Goal: Transaction & Acquisition: Purchase product/service

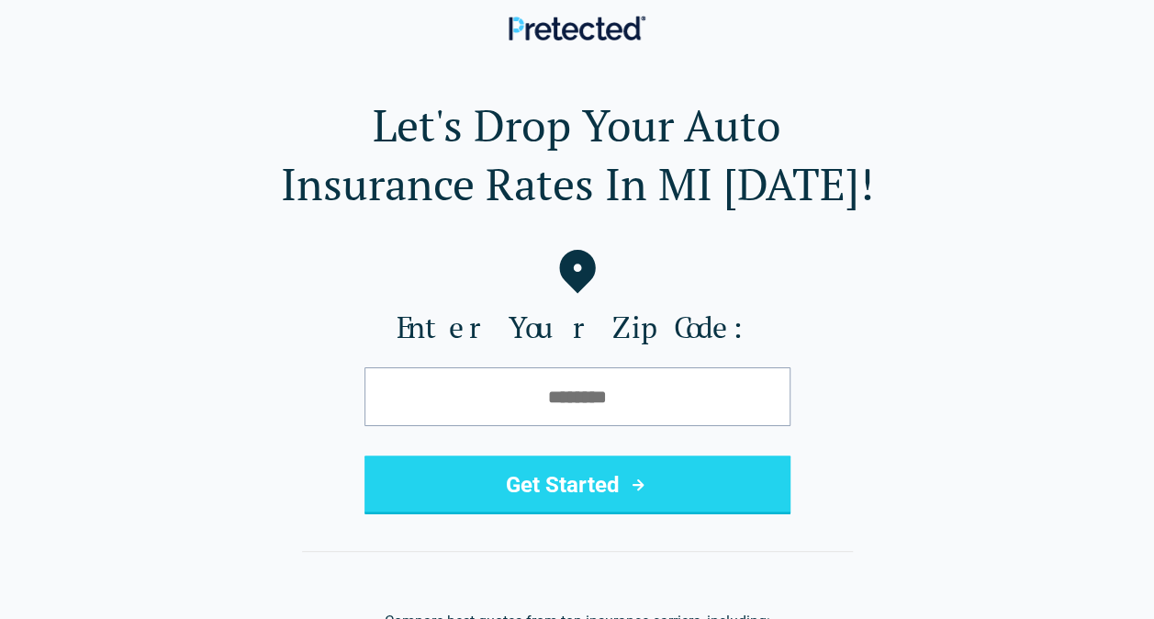
type input "*****"
click at [559, 494] on button "Get Started" at bounding box center [577, 484] width 426 height 59
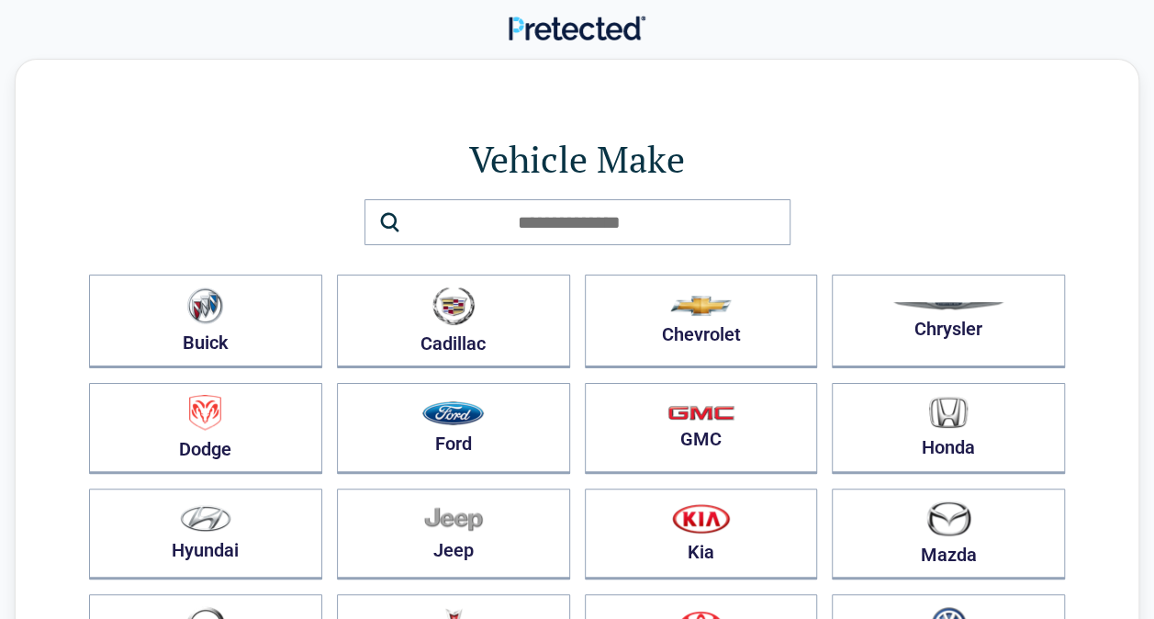
click at [938, 433] on button "Honda" at bounding box center [947, 428] width 233 height 91
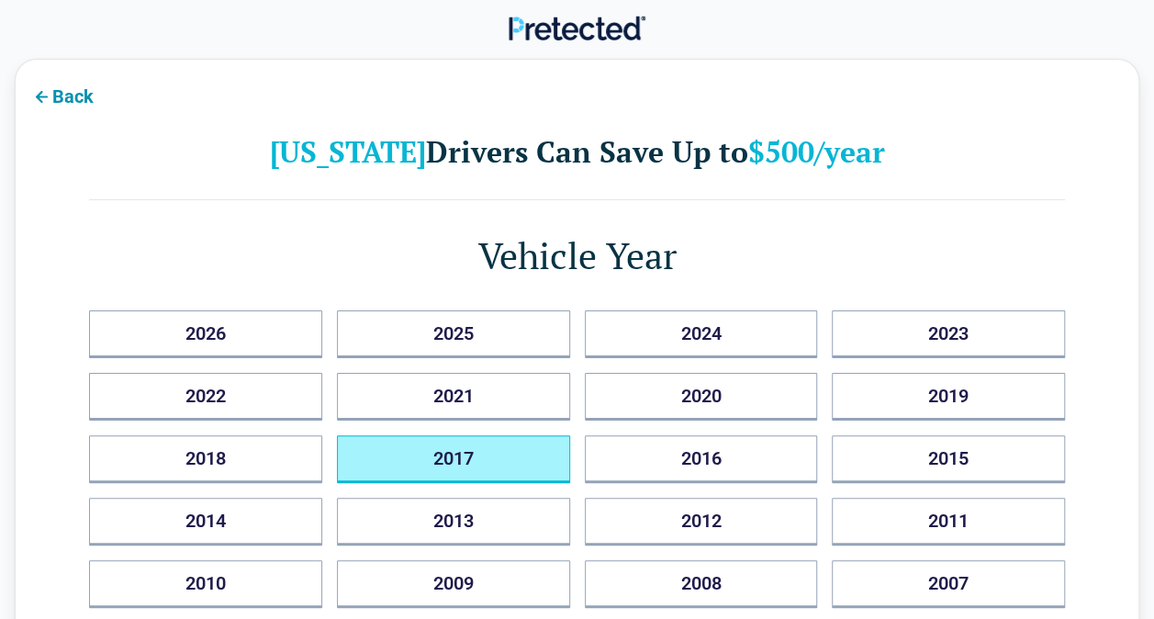
click at [490, 460] on button "2017" at bounding box center [453, 459] width 233 height 48
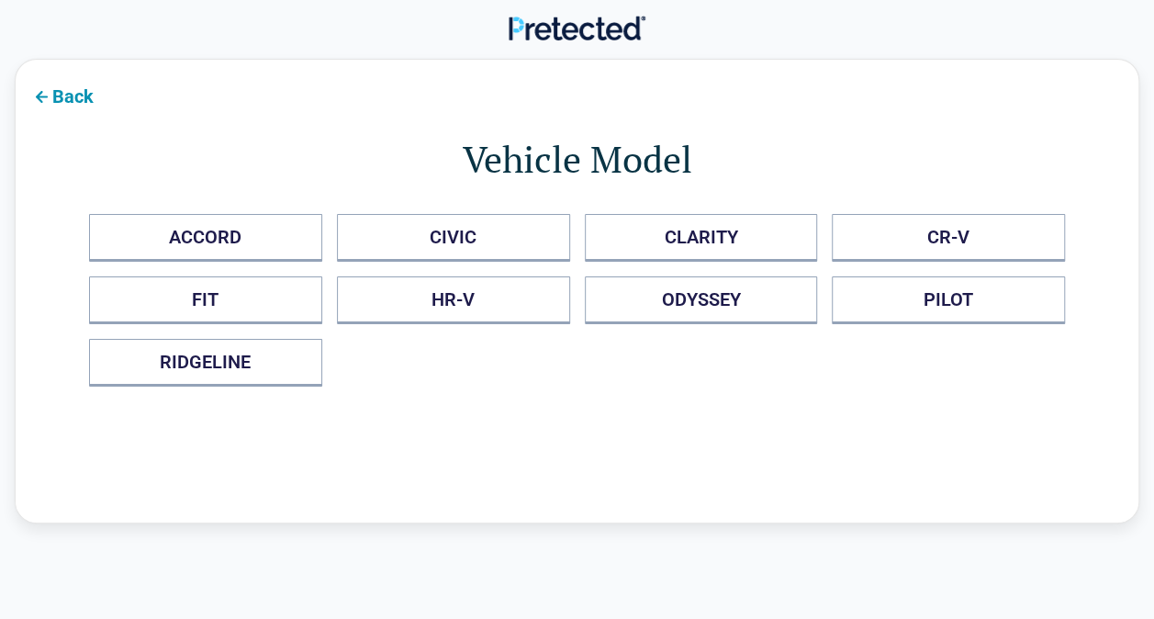
click at [457, 240] on button "CIVIC" at bounding box center [453, 238] width 233 height 48
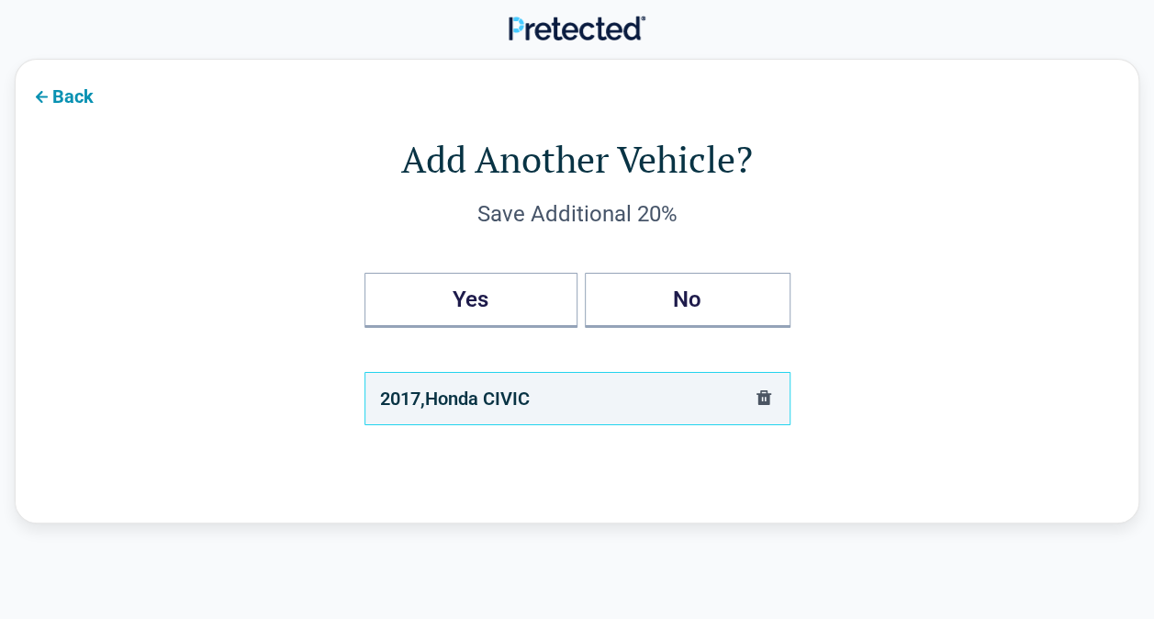
click at [687, 299] on button "No" at bounding box center [688, 300] width 206 height 55
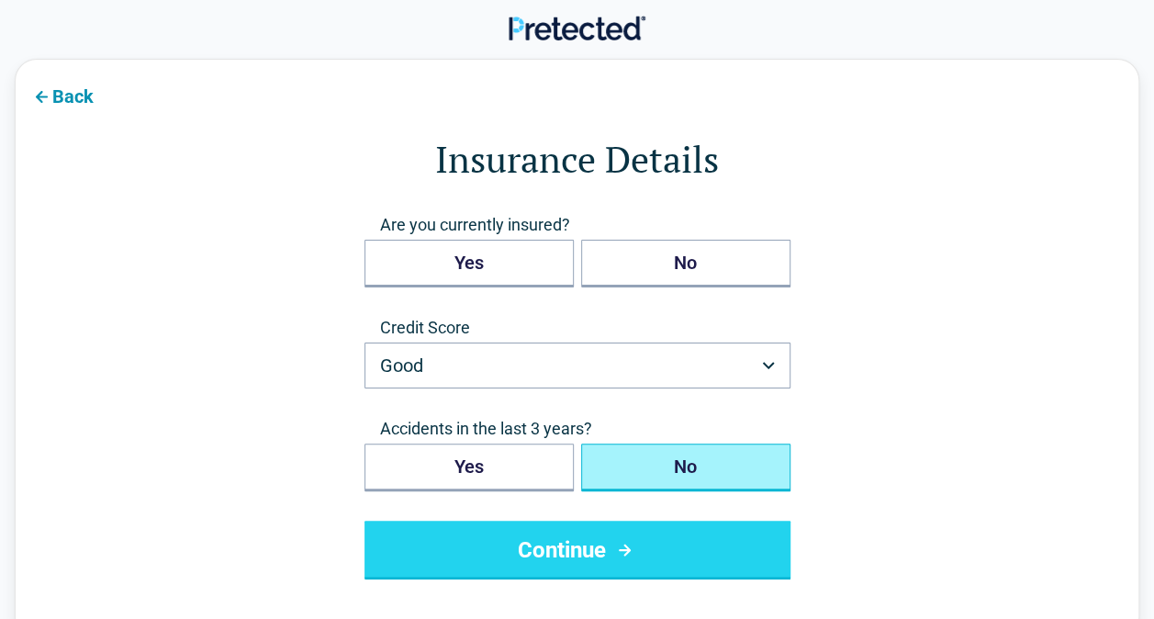
click at [457, 270] on button "Yes" at bounding box center [468, 264] width 209 height 48
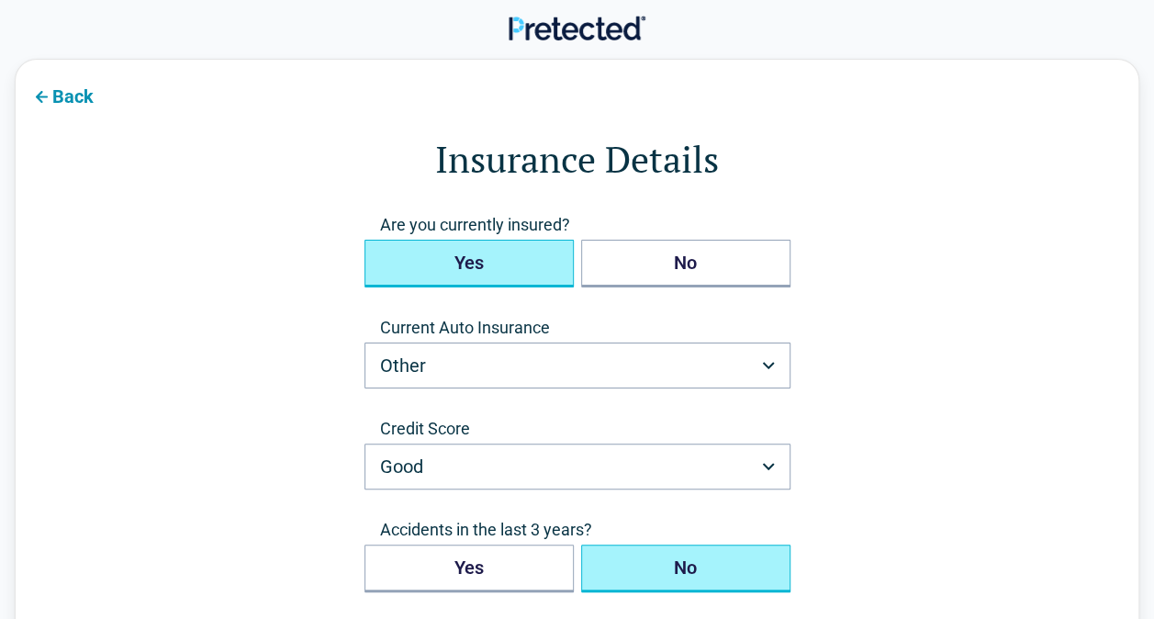
click at [439, 369] on button "Other" at bounding box center [577, 365] width 426 height 46
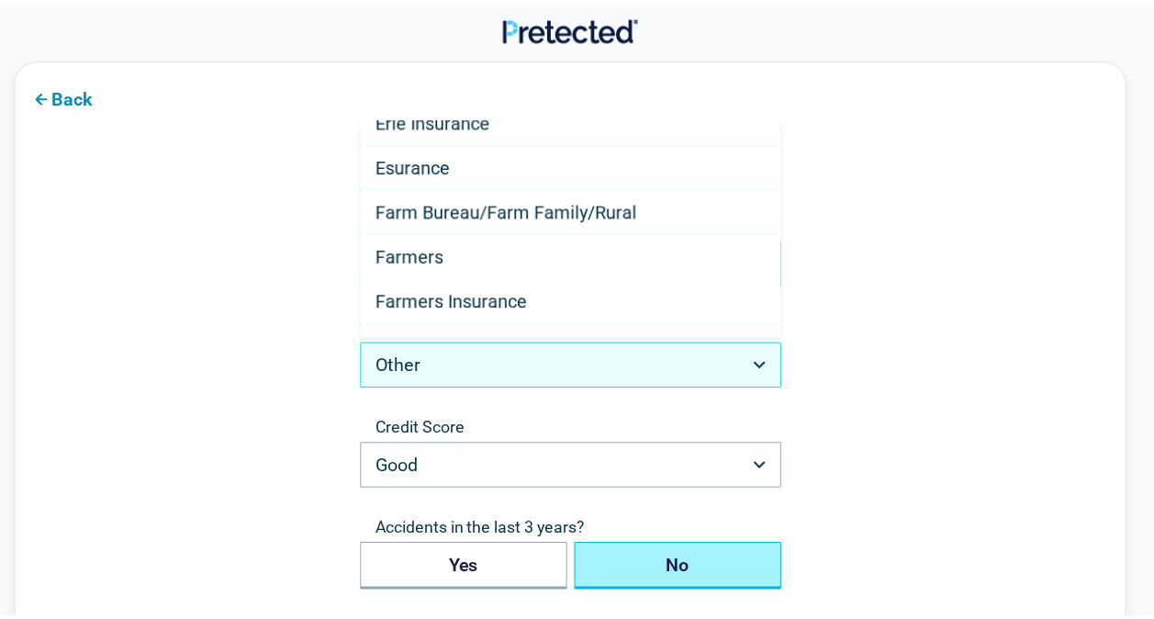
scroll to position [426, 0]
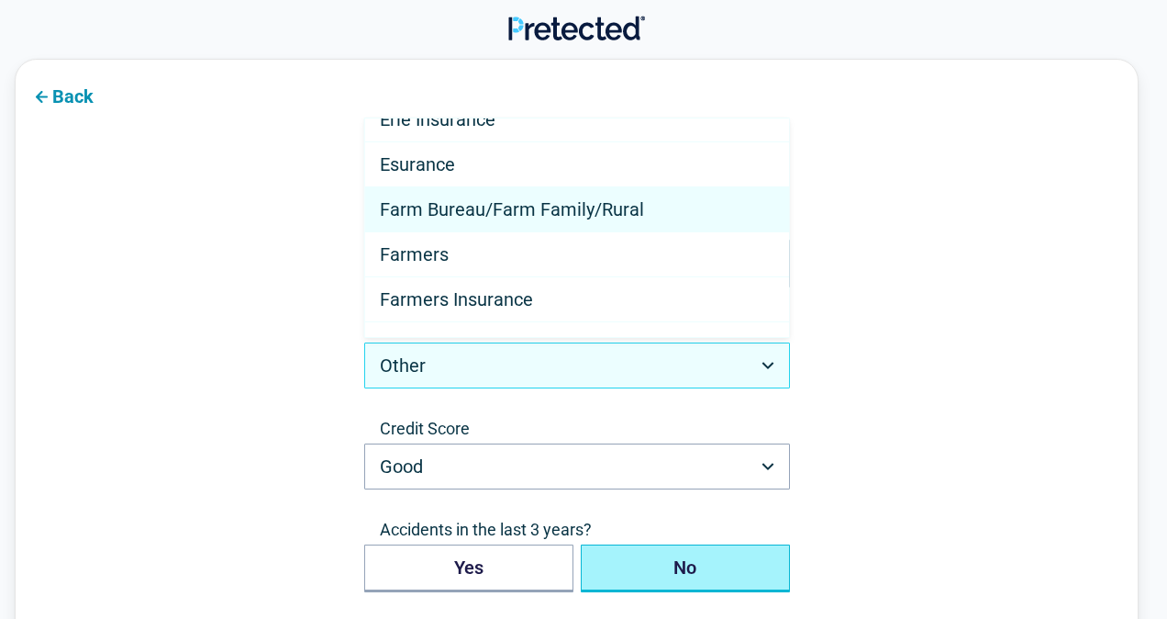
click at [453, 206] on span "Farm Bureau/Farm Family/Rural" at bounding box center [512, 209] width 264 height 22
select select "**********"
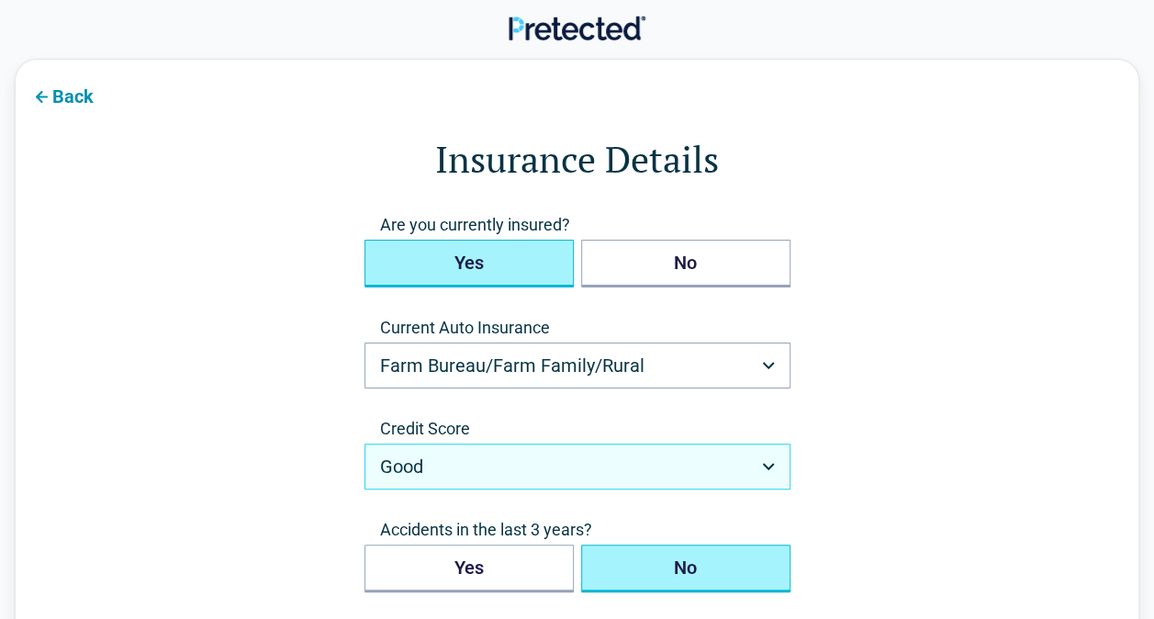
click at [755, 463] on button "Good" at bounding box center [577, 466] width 426 height 46
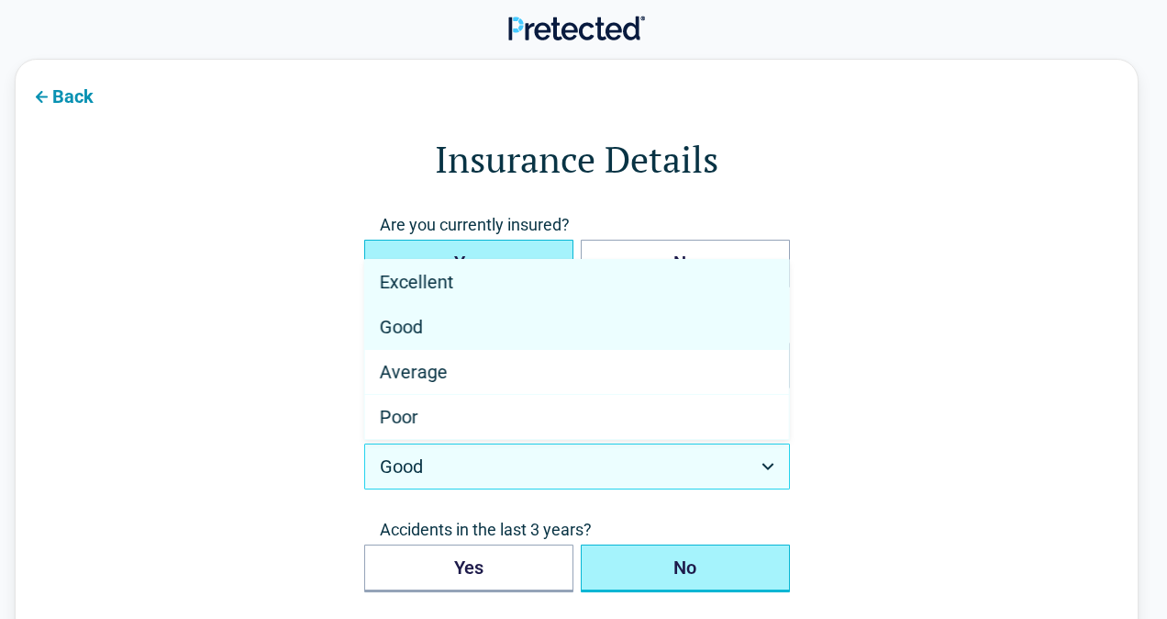
click at [437, 278] on span "Excellent" at bounding box center [417, 282] width 74 height 22
select select "*********"
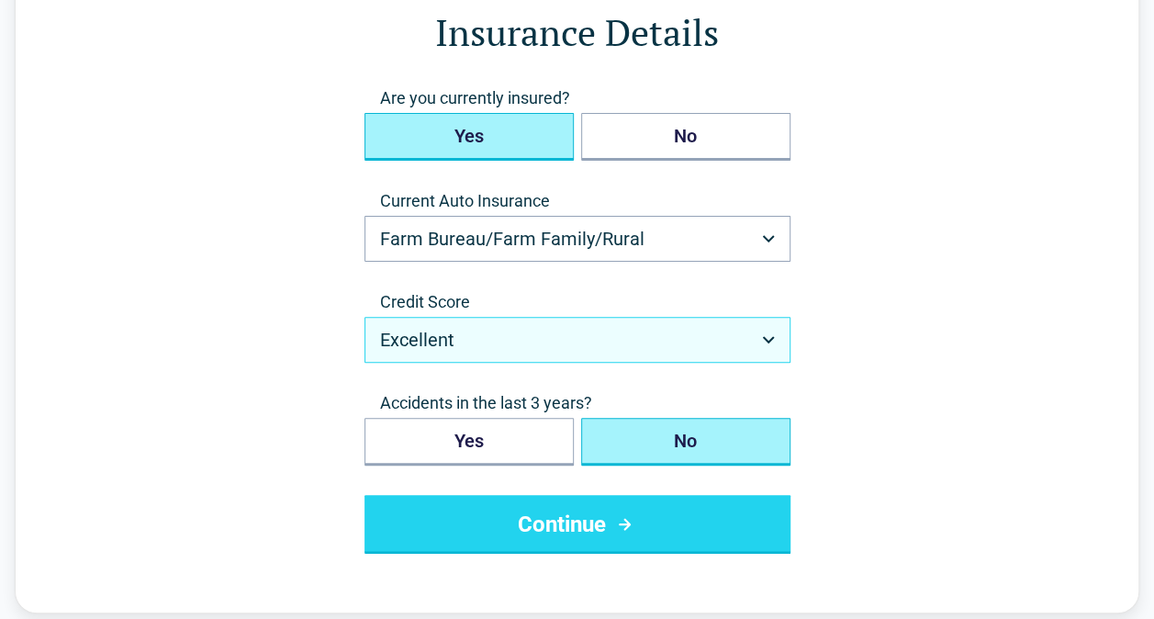
scroll to position [159, 0]
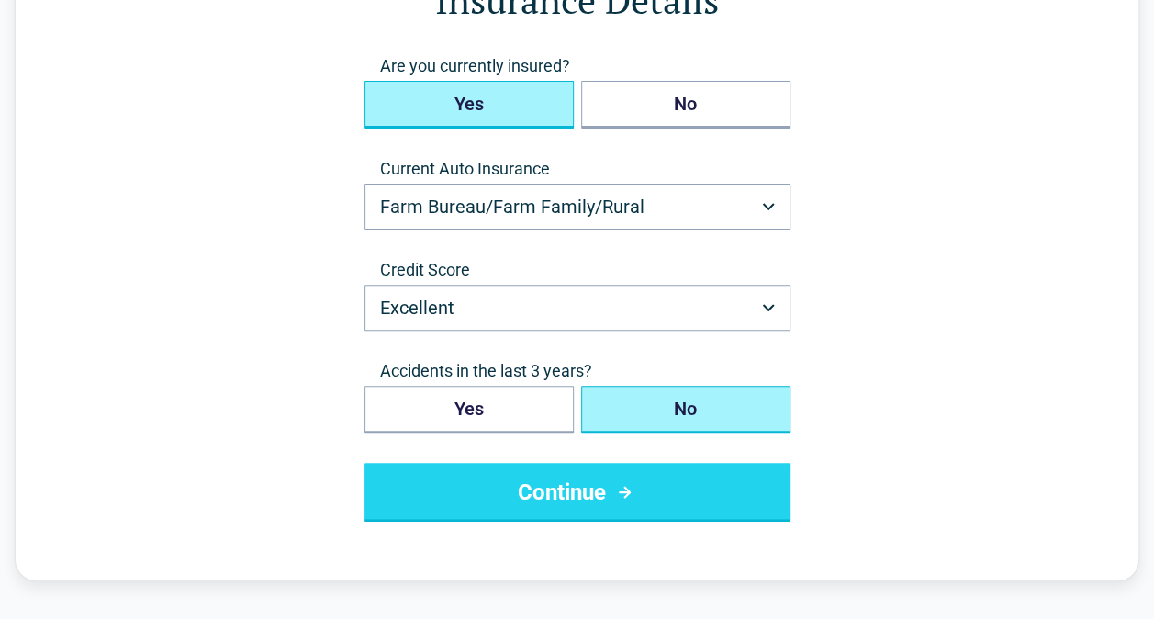
click at [550, 490] on button "Continue" at bounding box center [577, 492] width 426 height 59
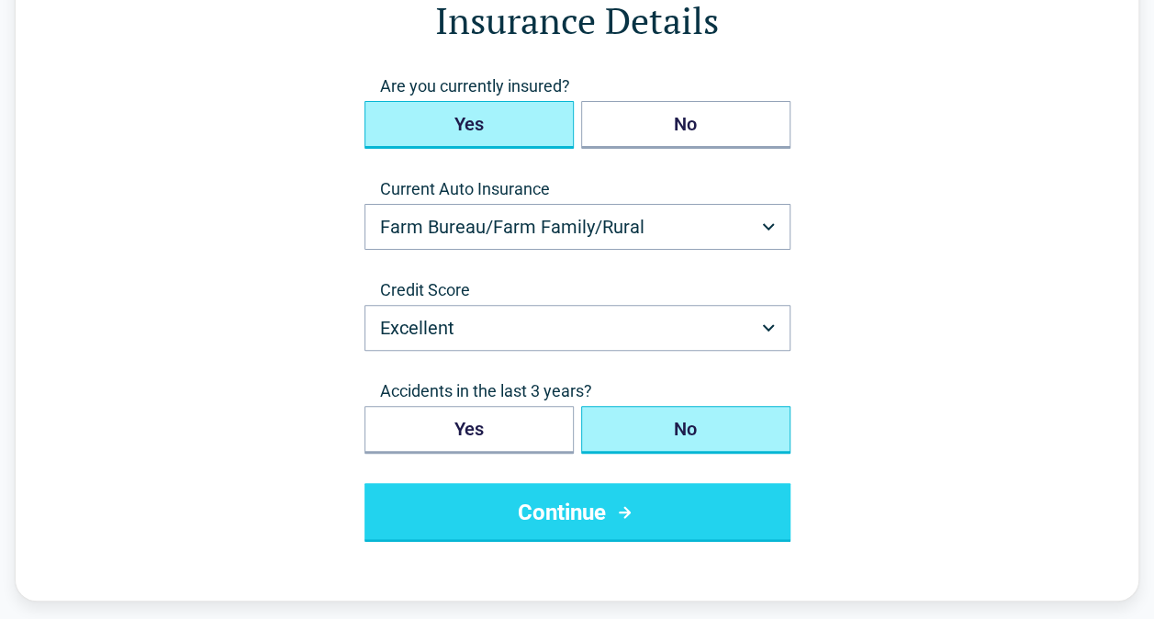
scroll to position [0, 0]
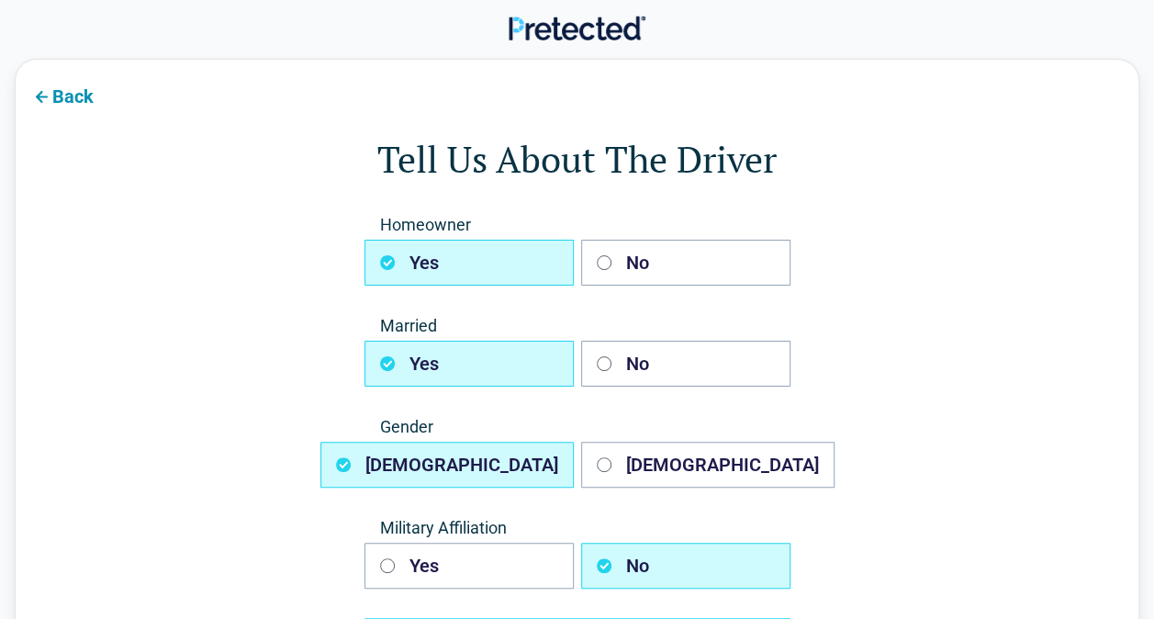
click at [664, 265] on button "No" at bounding box center [685, 263] width 209 height 46
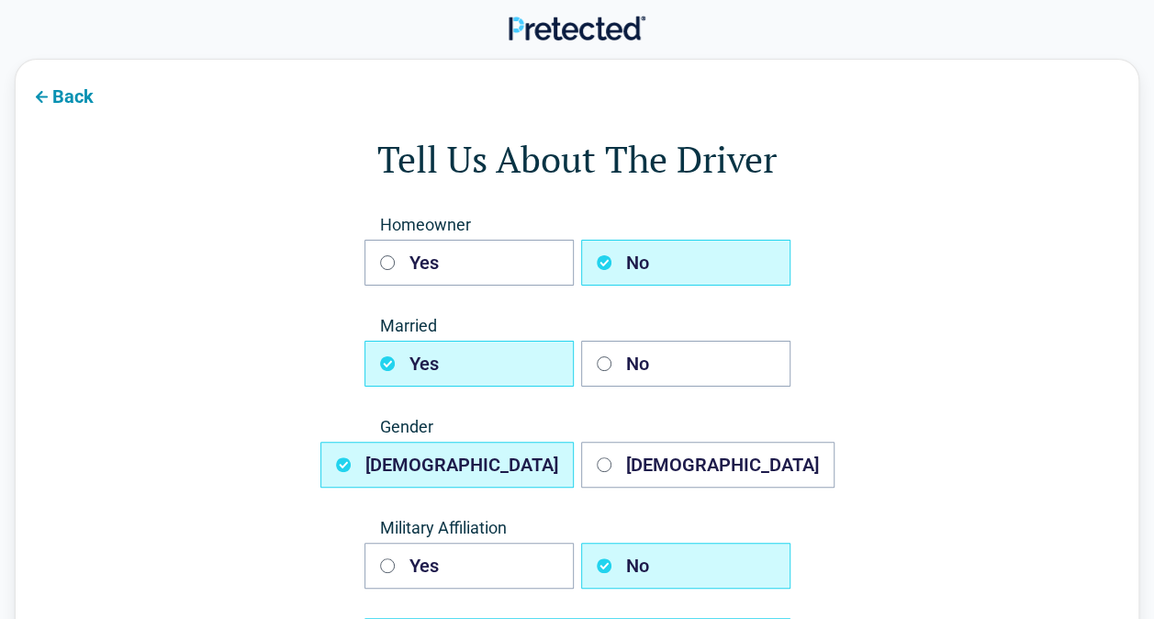
click at [663, 365] on button "No" at bounding box center [685, 363] width 209 height 46
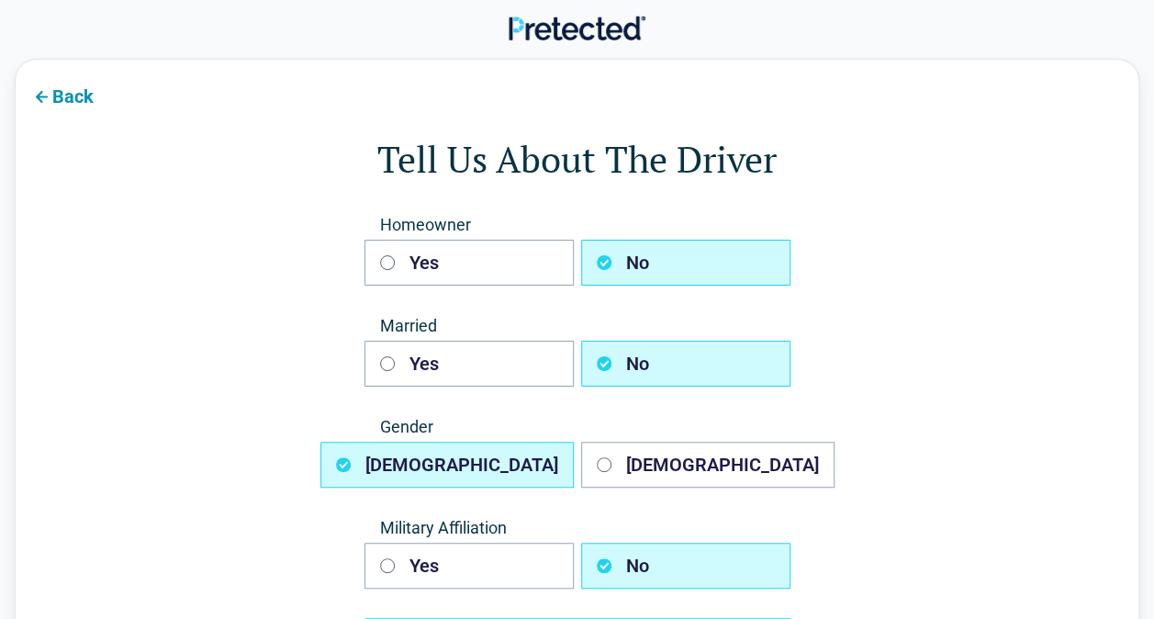
click at [657, 461] on button "Female" at bounding box center [707, 464] width 253 height 46
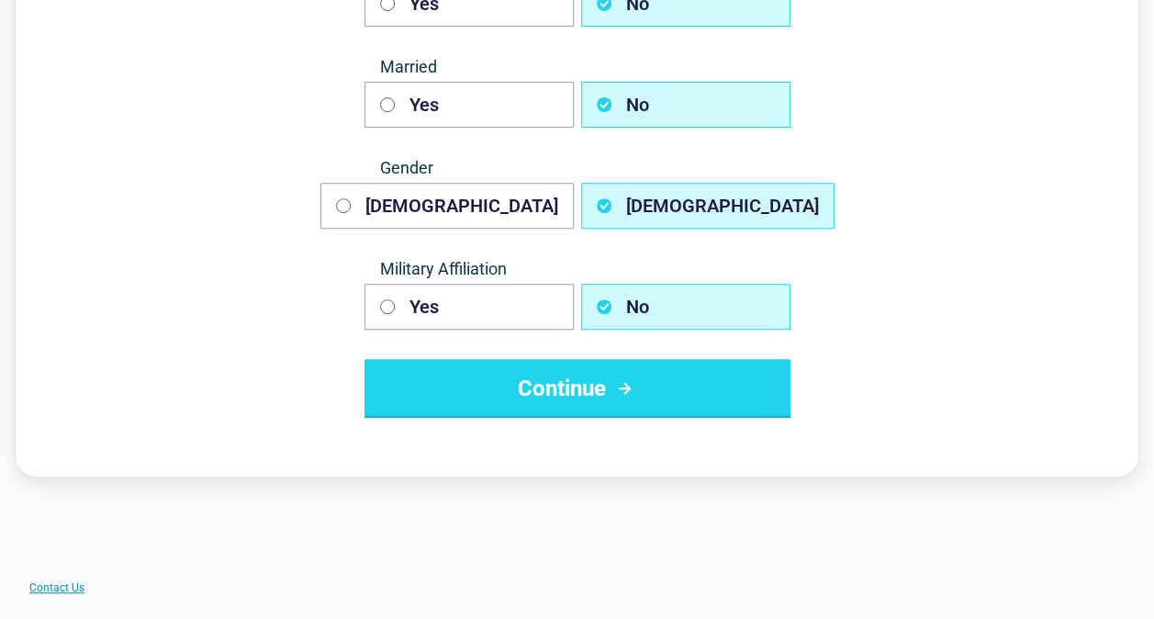
click at [554, 387] on button "Continue" at bounding box center [577, 388] width 426 height 59
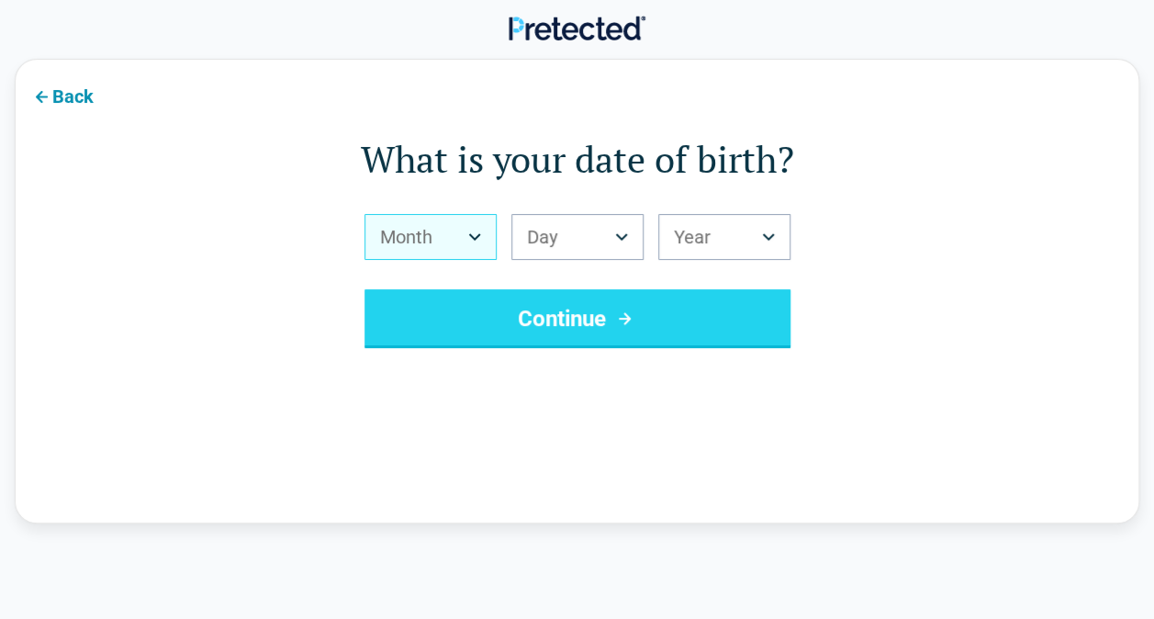
click at [475, 242] on button "Month" at bounding box center [430, 237] width 132 height 46
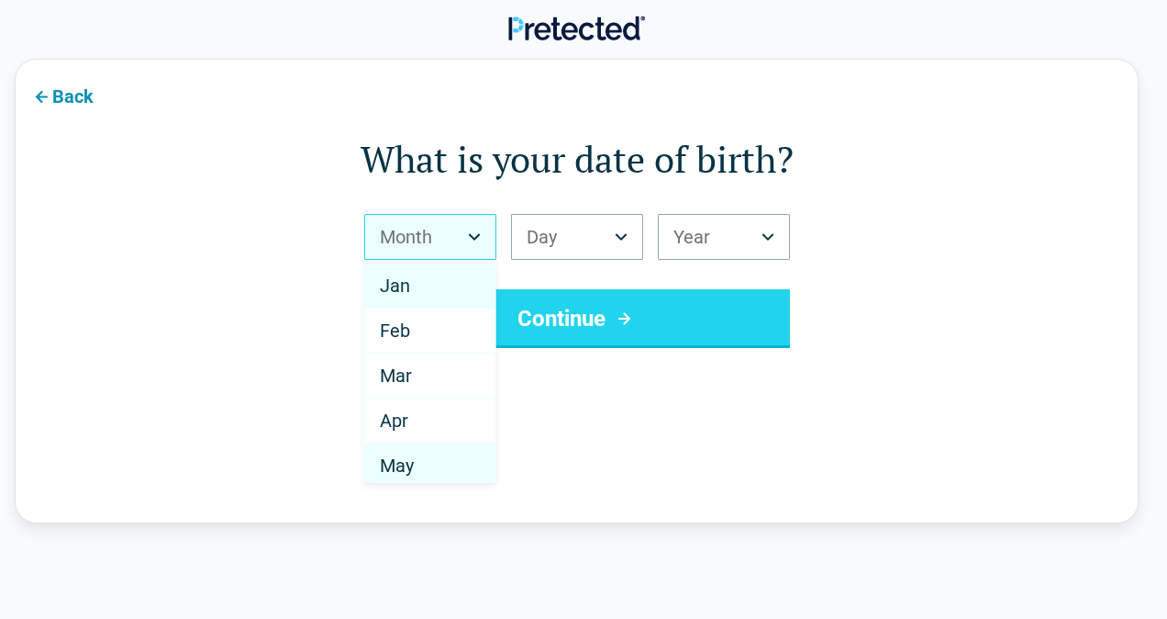
click at [397, 469] on span "May" at bounding box center [397, 465] width 34 height 22
select select "*"
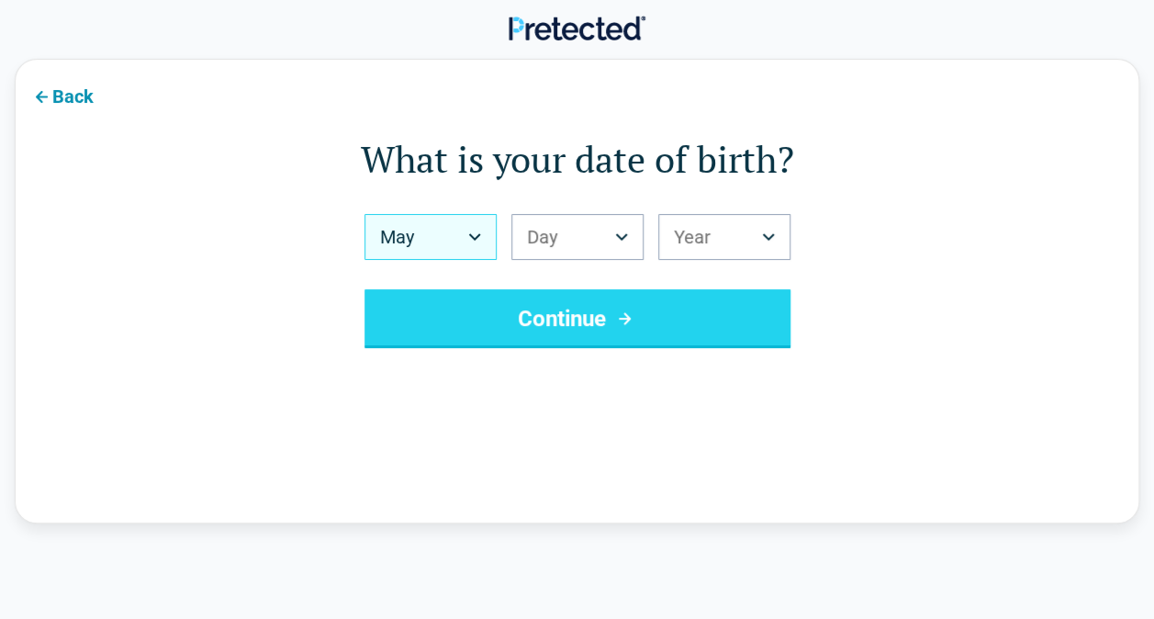
click at [619, 239] on icon "Birth Day" at bounding box center [621, 236] width 13 height 7
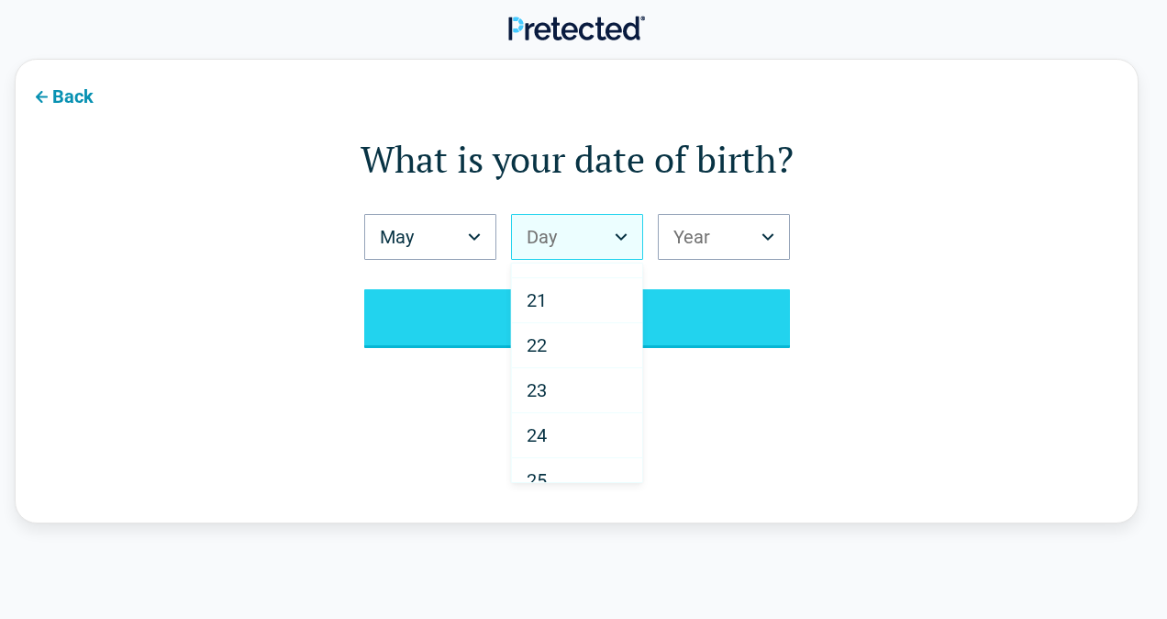
scroll to position [887, 0]
click at [552, 380] on div "23" at bounding box center [577, 388] width 130 height 45
select select "**"
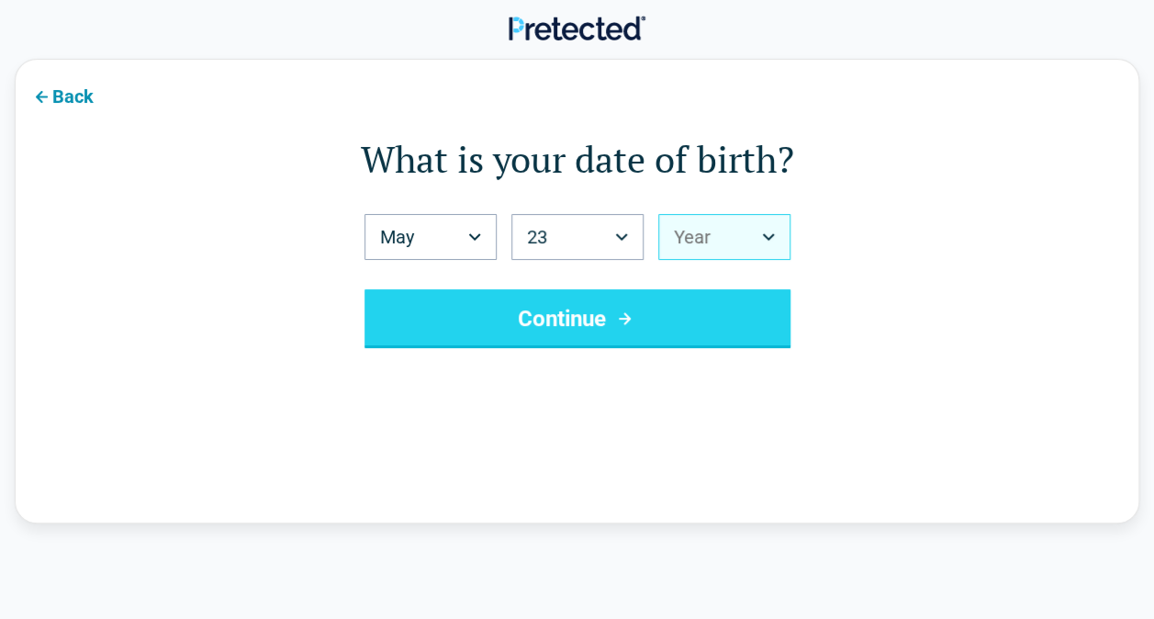
click at [769, 239] on icon "Birth Year" at bounding box center [768, 236] width 13 height 7
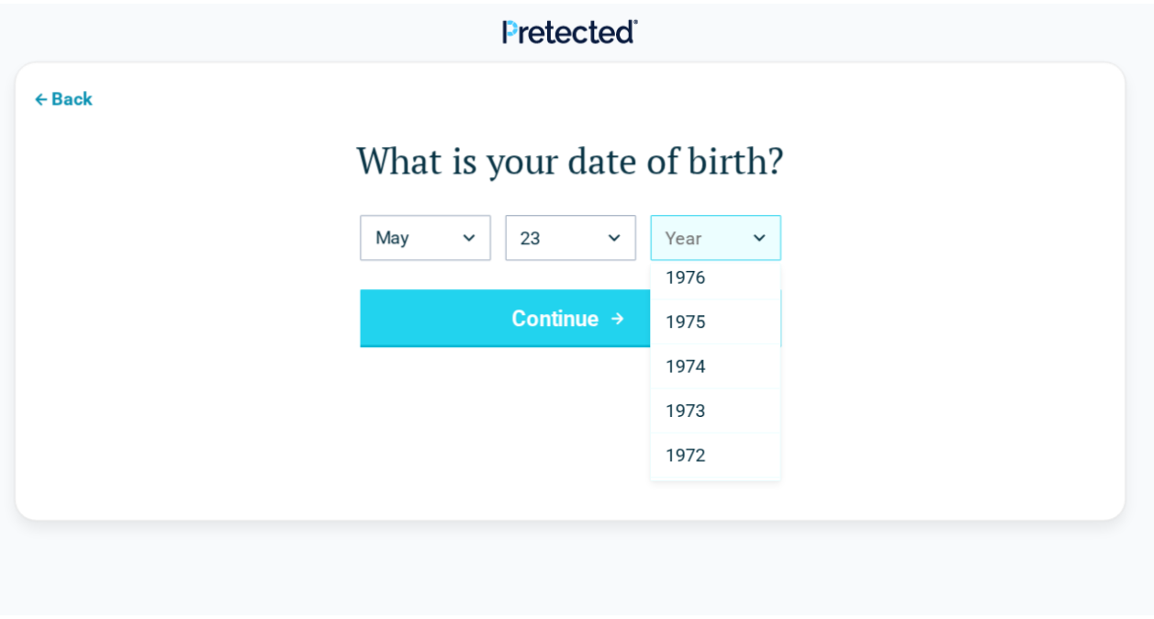
scroll to position [1425, 0]
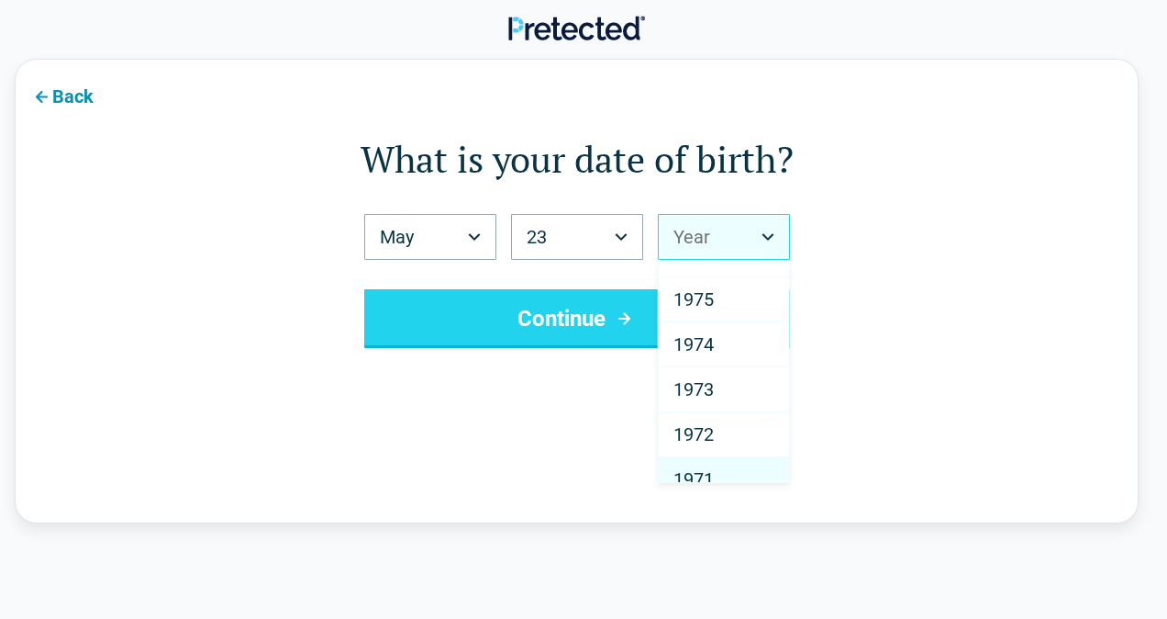
click at [723, 467] on div "1971" at bounding box center [724, 479] width 130 height 45
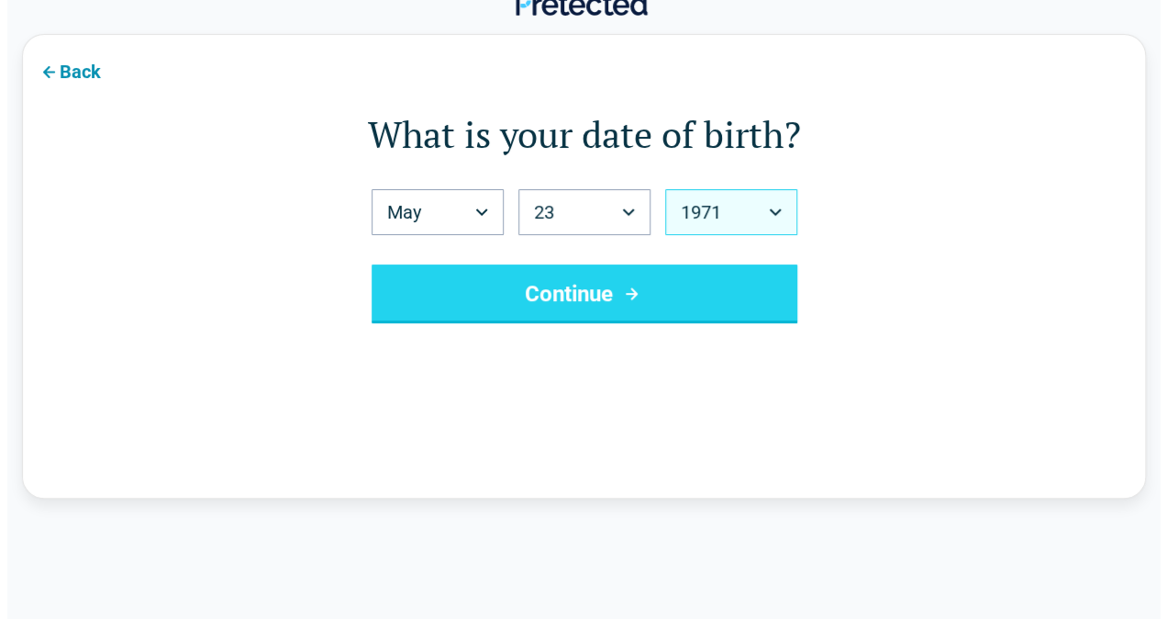
scroll to position [0, 0]
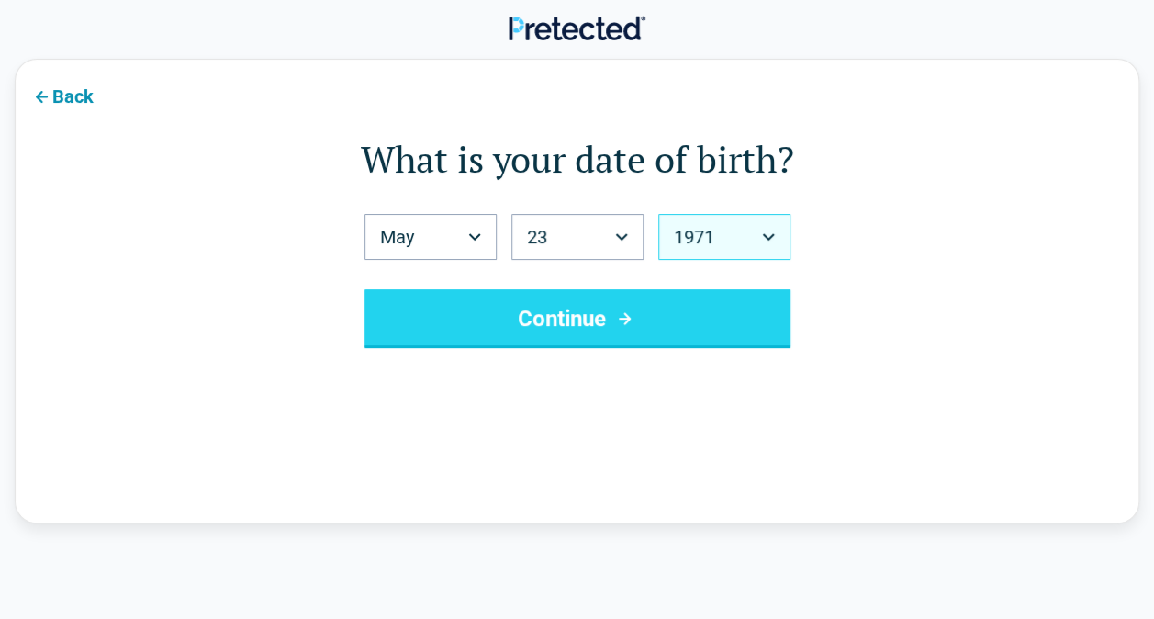
click at [765, 241] on button "1971" at bounding box center [724, 237] width 132 height 46
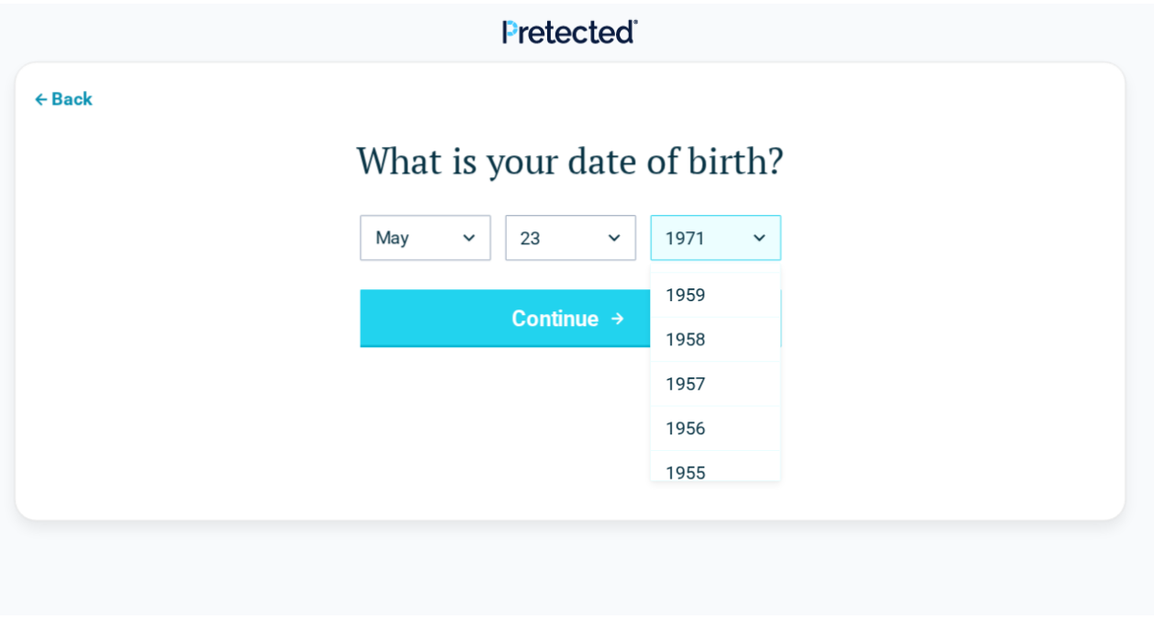
scroll to position [2158, 0]
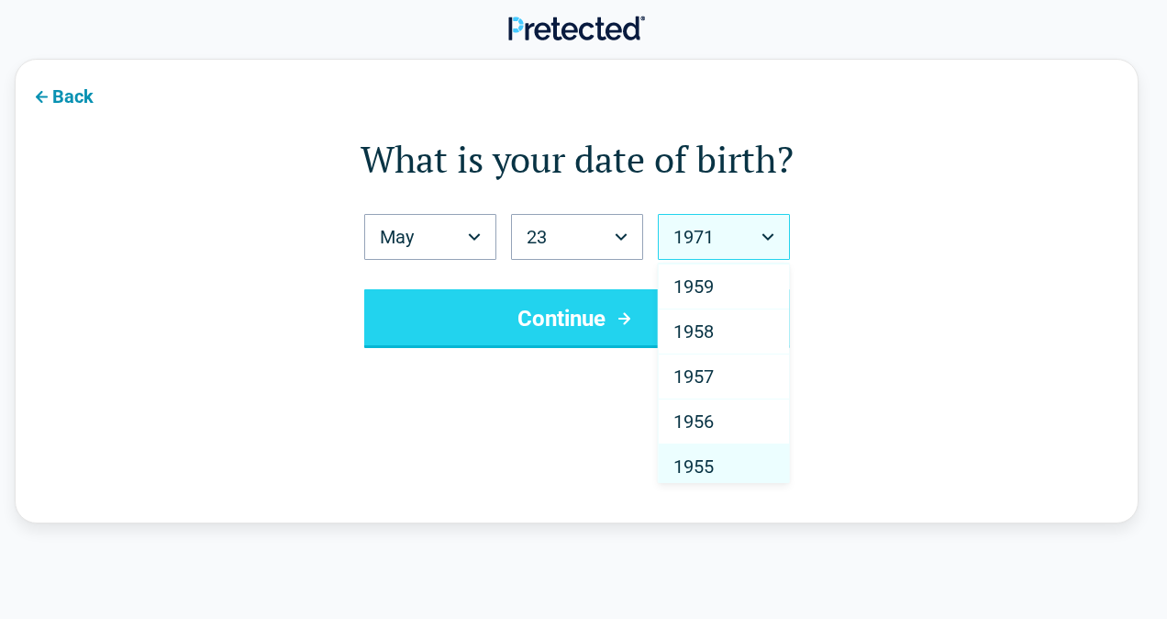
click at [697, 455] on span "1955" at bounding box center [694, 466] width 40 height 22
select select "****"
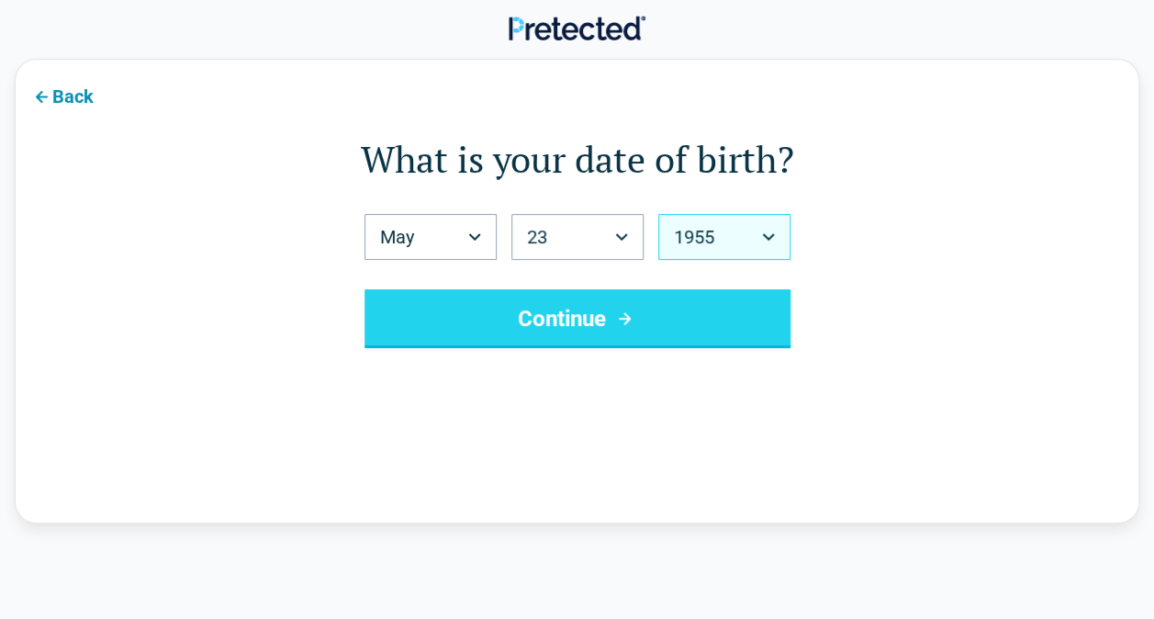
click at [554, 318] on button "Continue" at bounding box center [577, 318] width 426 height 59
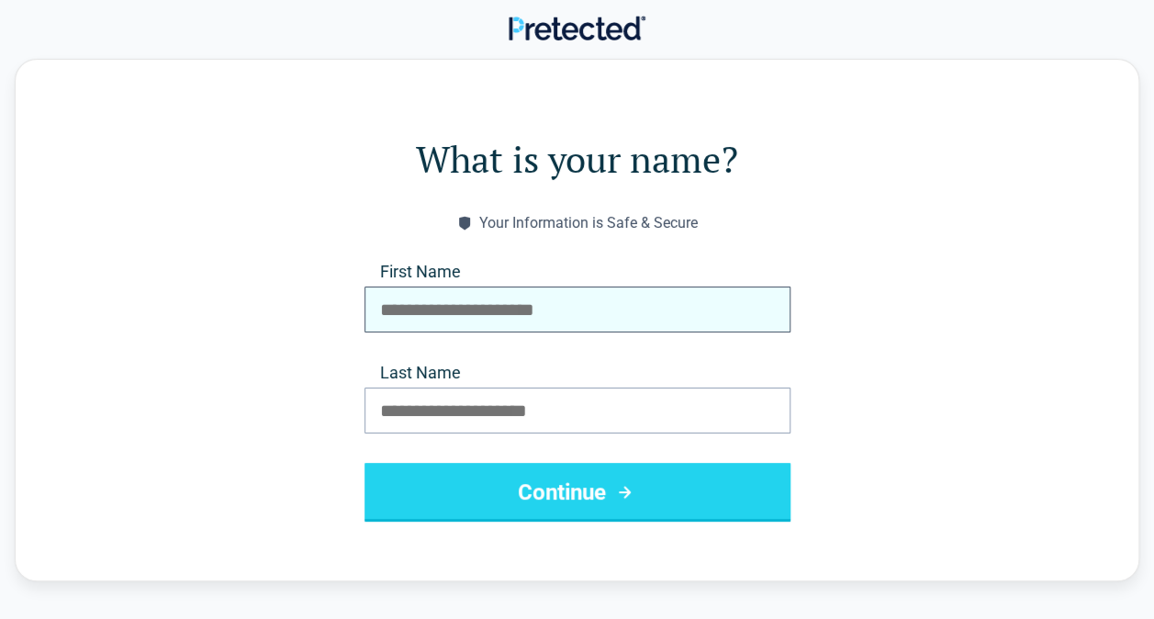
click at [422, 305] on input "First Name" at bounding box center [577, 309] width 426 height 46
type input "******"
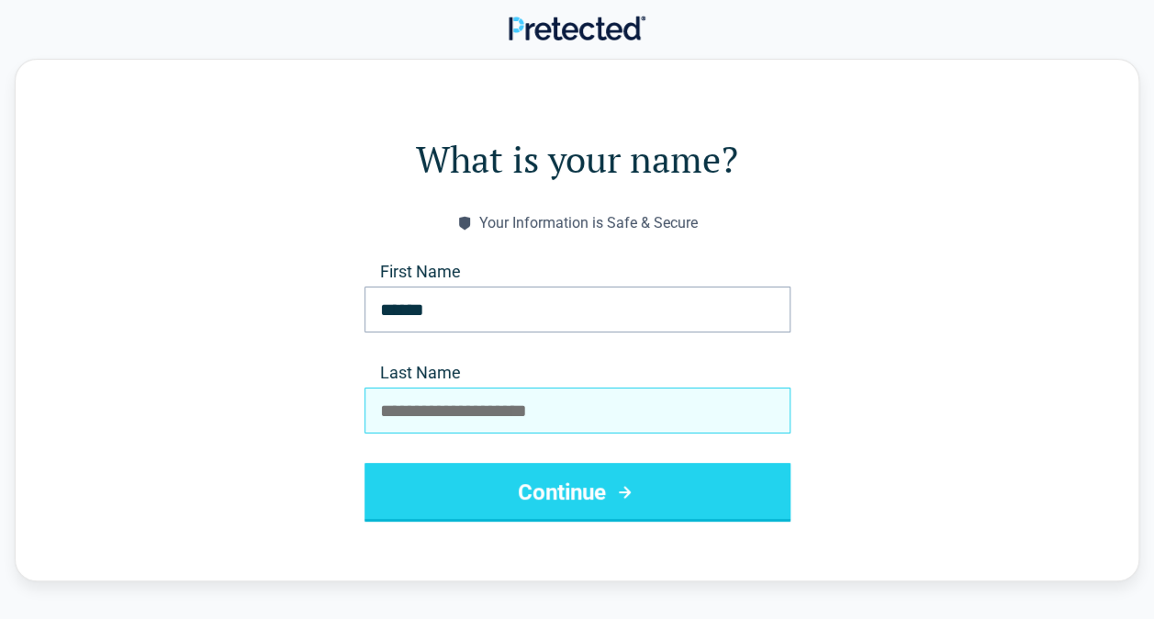
click at [416, 404] on input "Last Name" at bounding box center [577, 410] width 426 height 46
type input "******"
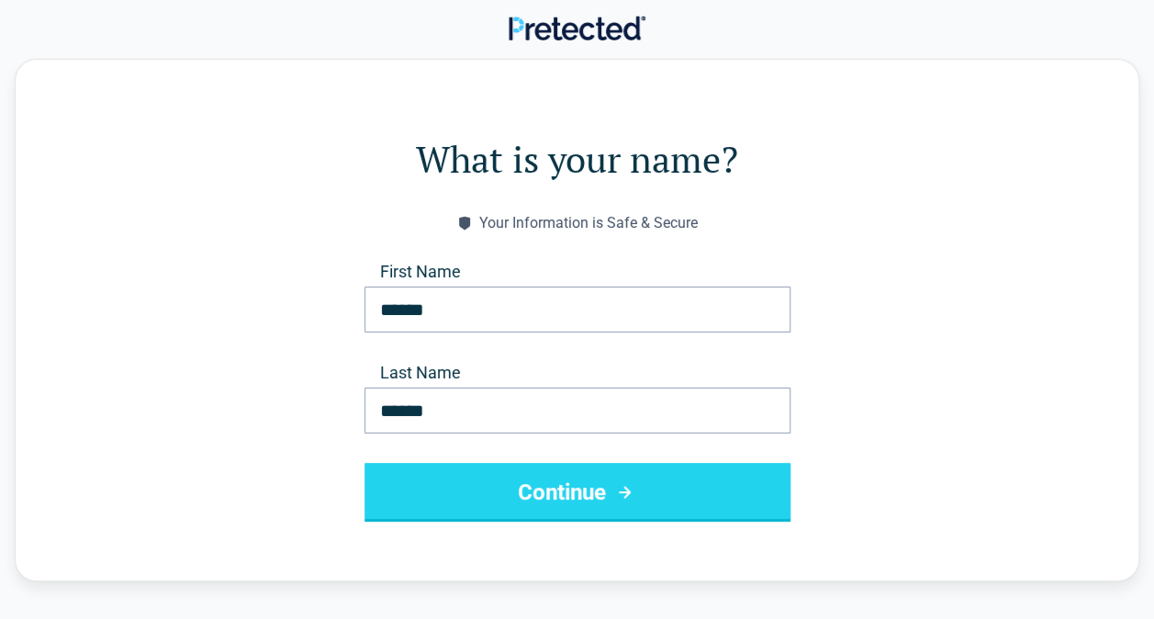
click at [569, 486] on button "Continue" at bounding box center [577, 492] width 426 height 59
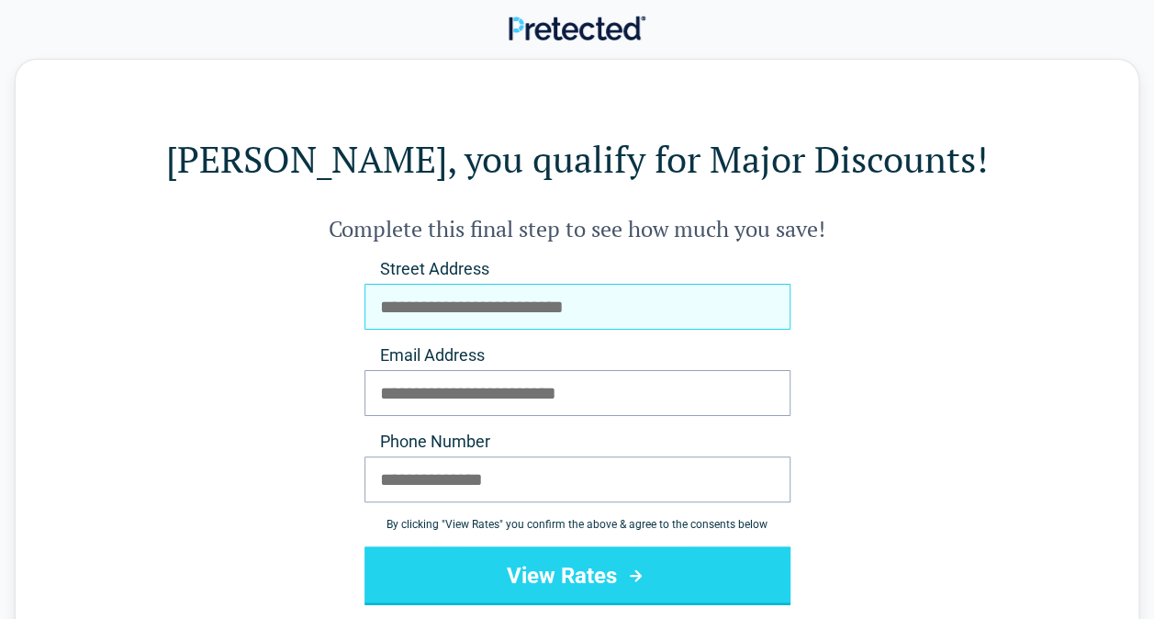
click at [406, 305] on input "Street Address" at bounding box center [577, 307] width 426 height 46
type input "**********"
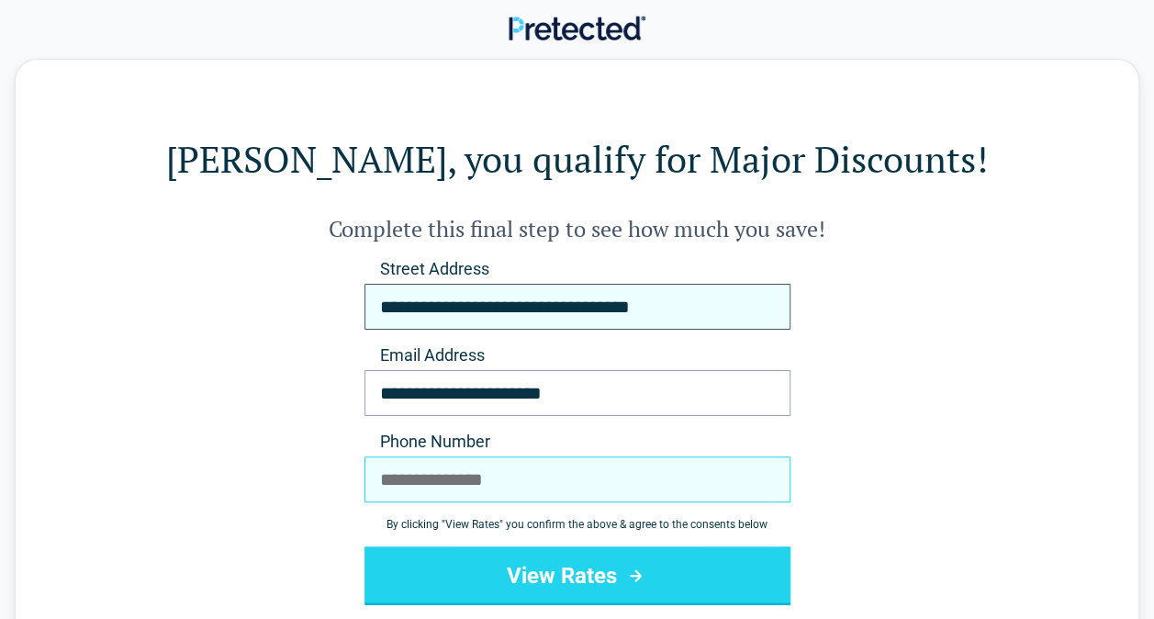
type input "**********"
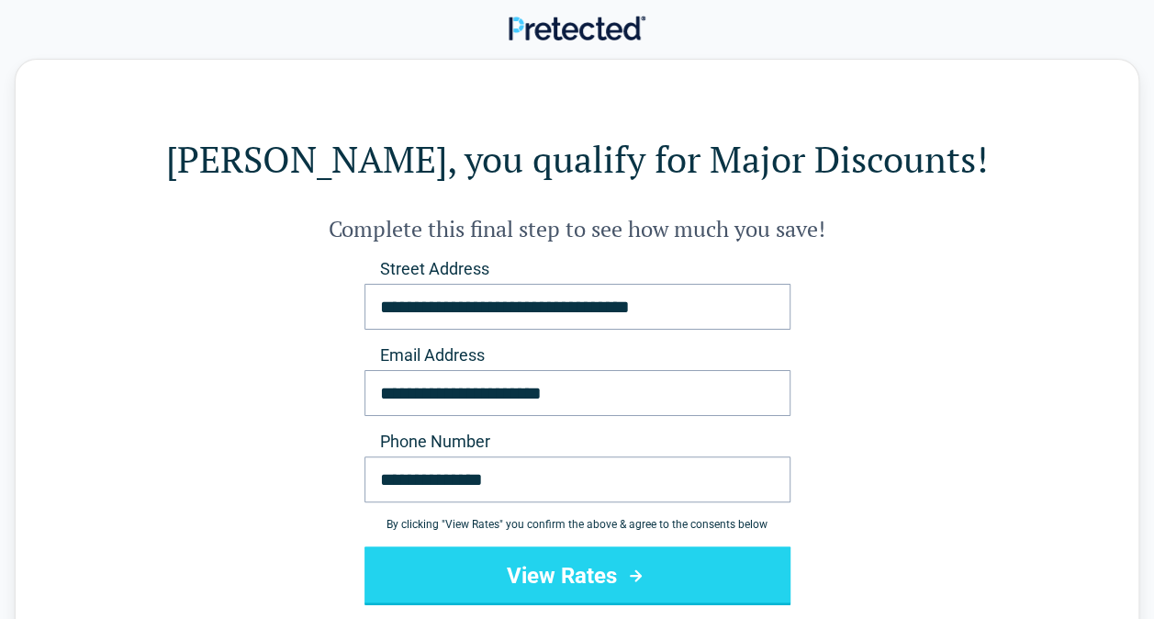
click at [586, 573] on button "View Rates" at bounding box center [577, 575] width 426 height 59
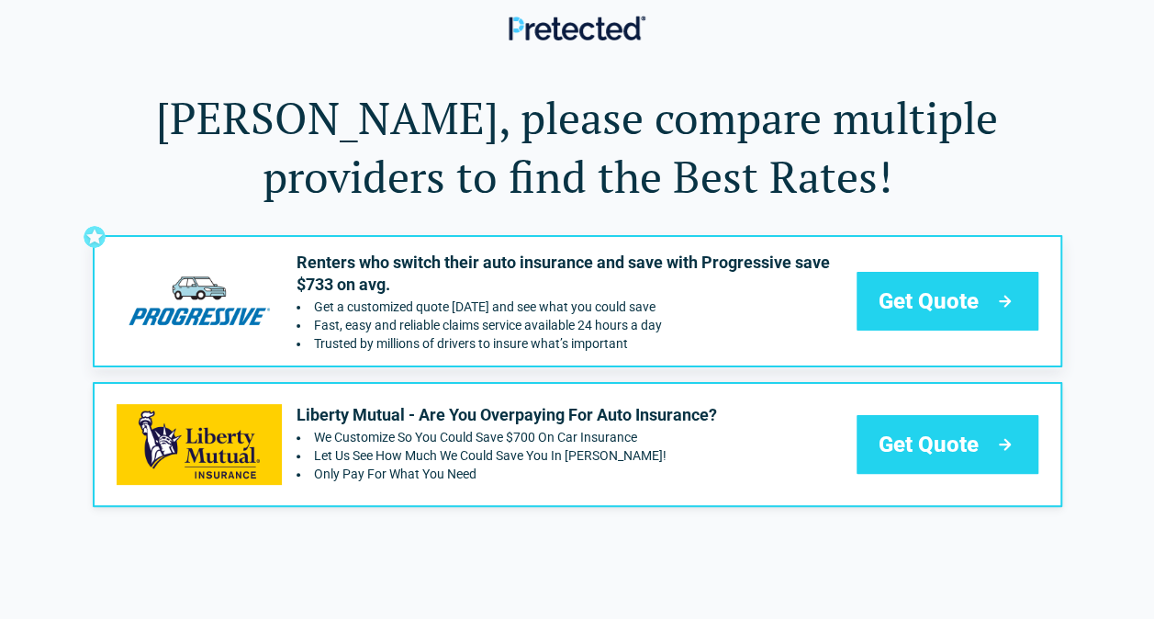
click at [157, 49] on header at bounding box center [577, 29] width 1154 height 59
